Goal: Task Accomplishment & Management: Manage account settings

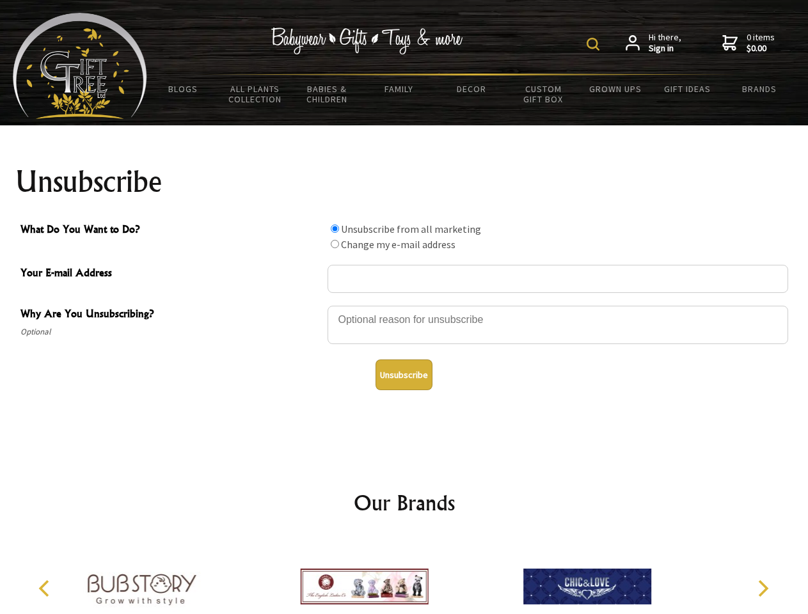
click at [595, 44] on img at bounding box center [593, 44] width 13 height 13
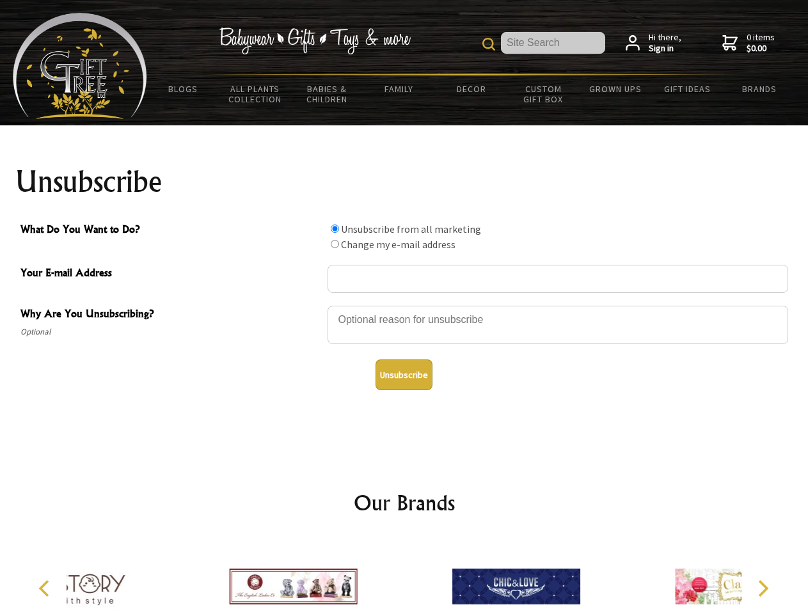
click at [404, 305] on div at bounding box center [558, 327] width 461 height 45
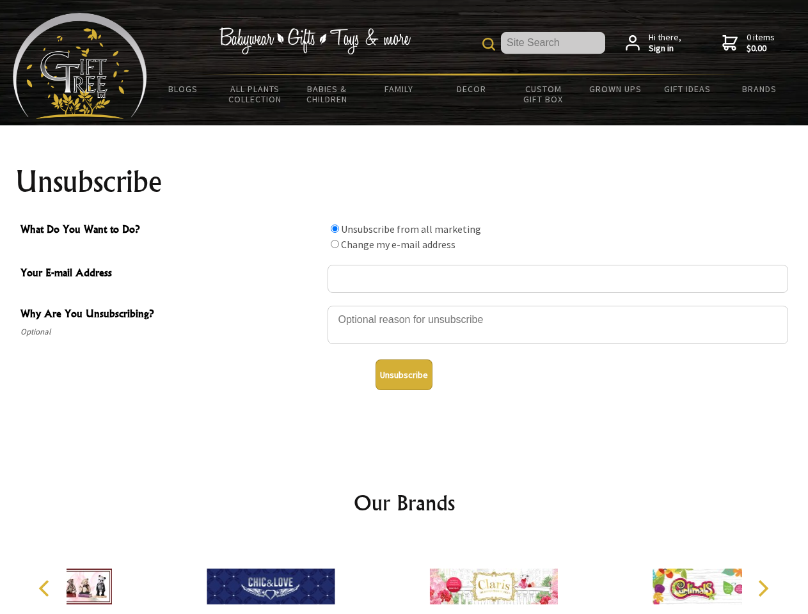
click at [335, 228] on input "What Do You Want to Do?" at bounding box center [335, 229] width 8 height 8
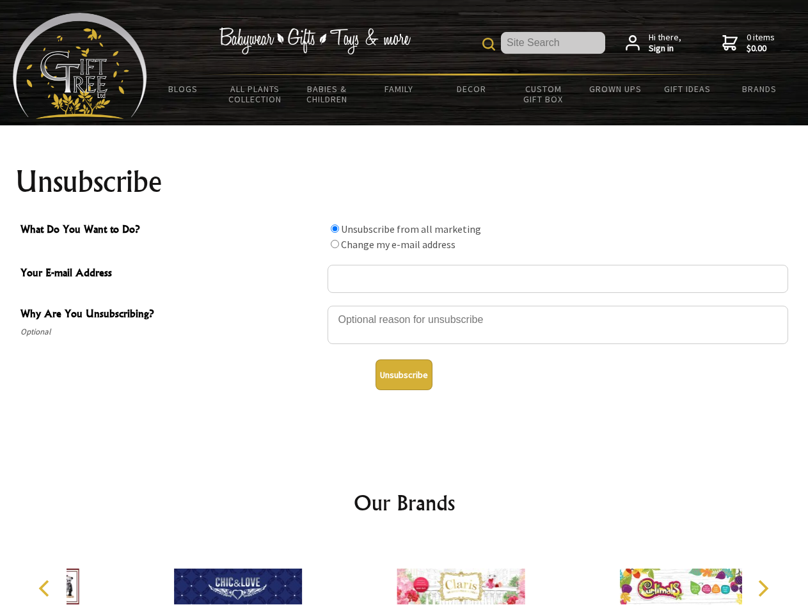
click at [335, 244] on input "What Do You Want to Do?" at bounding box center [335, 244] width 8 height 8
radio input "true"
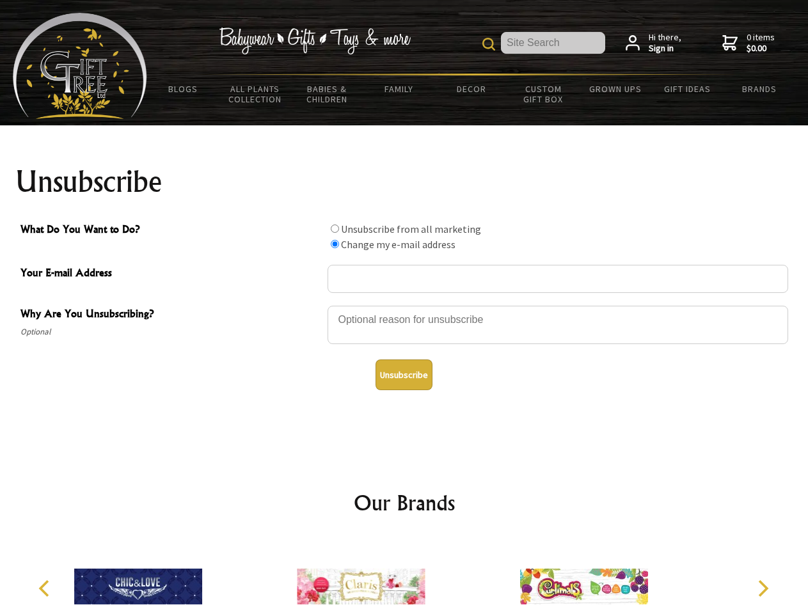
click at [404, 375] on button "Unsubscribe" at bounding box center [404, 375] width 57 height 31
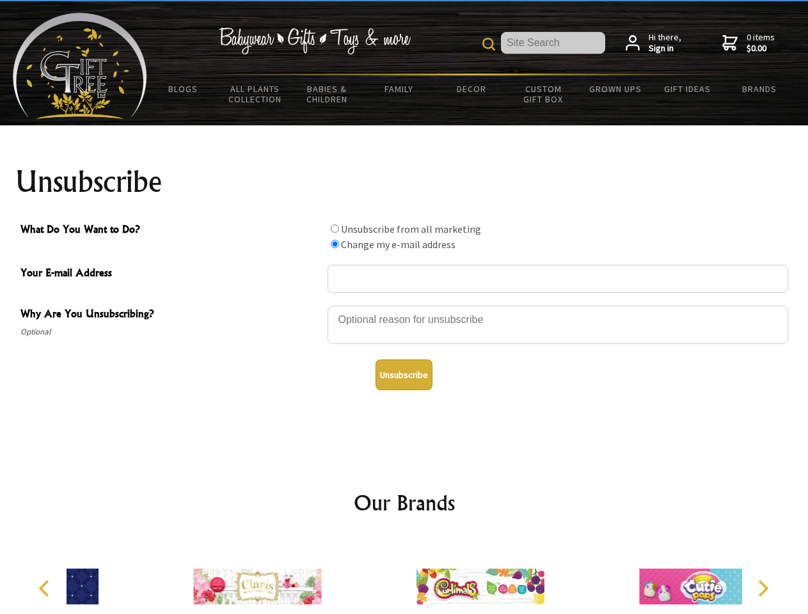
click at [416, 576] on img at bounding box center [480, 587] width 128 height 96
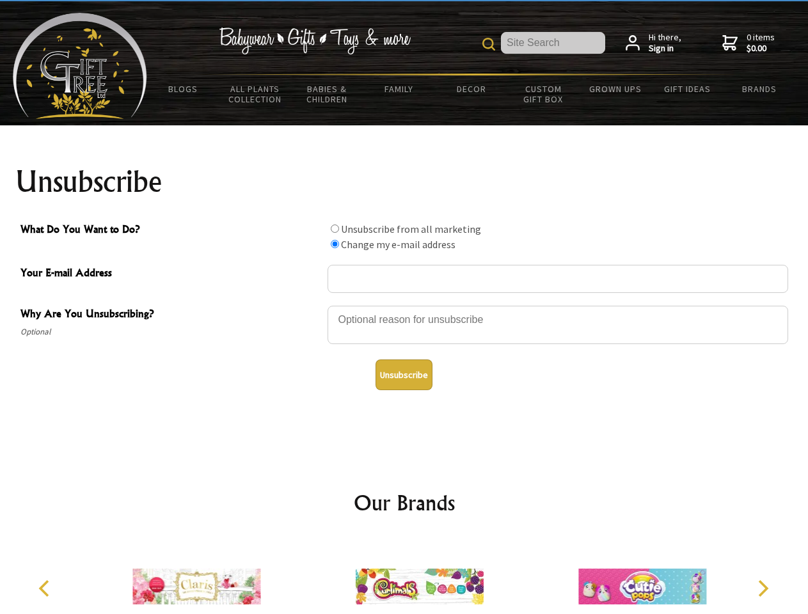
click at [46, 589] on icon "Previous" at bounding box center [45, 588] width 17 height 17
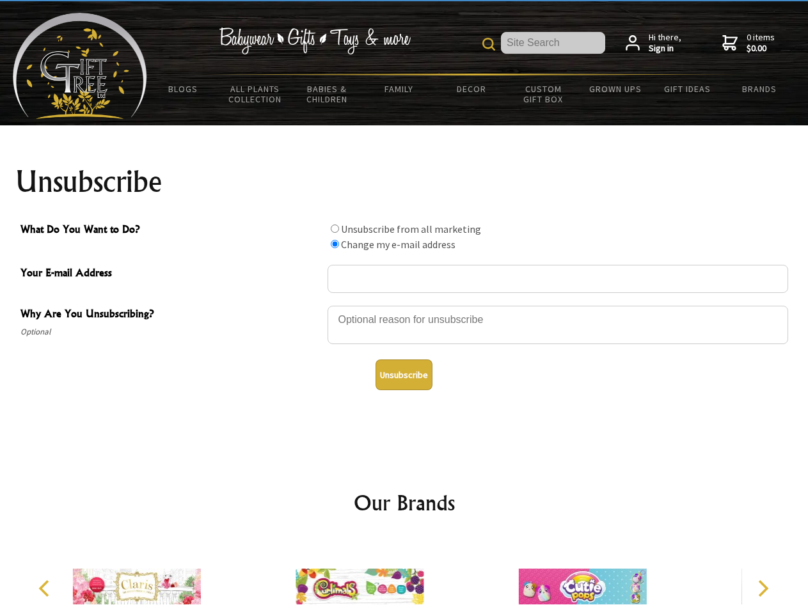
click at [763, 589] on icon "Next" at bounding box center [762, 588] width 17 height 17
